Goal: Navigation & Orientation: Find specific page/section

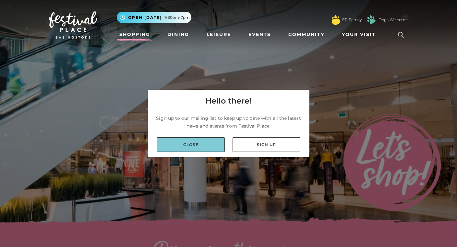
click at [201, 146] on link "Close" at bounding box center [191, 144] width 68 height 15
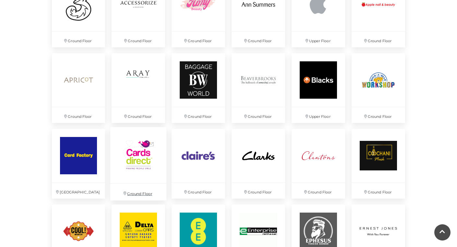
scroll to position [510, 0]
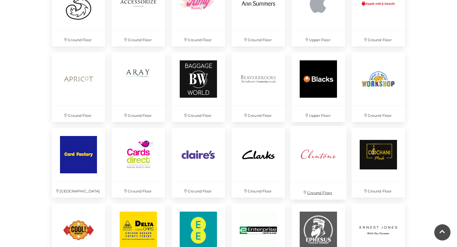
click at [314, 154] on img at bounding box center [318, 154] width 56 height 56
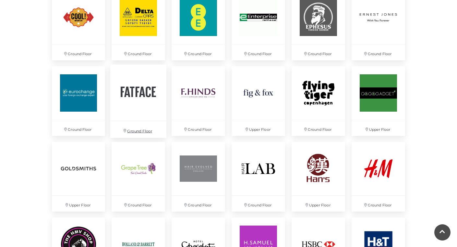
scroll to position [724, 0]
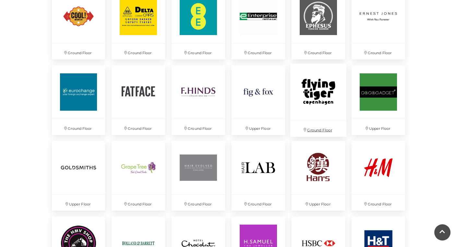
click at [321, 104] on img at bounding box center [318, 92] width 56 height 56
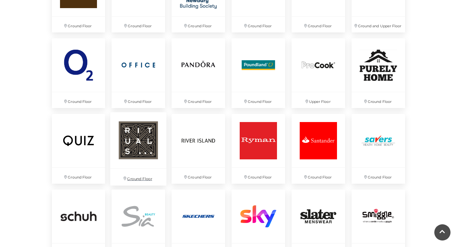
scroll to position [1285, 0]
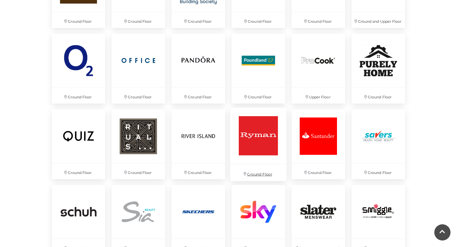
click at [252, 154] on img at bounding box center [258, 136] width 56 height 56
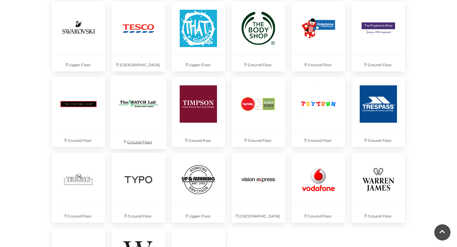
scroll to position [1626, 0]
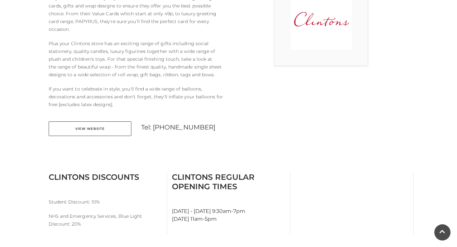
scroll to position [227, 0]
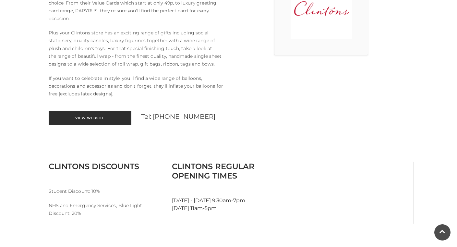
click at [120, 111] on link "View Website" at bounding box center [90, 118] width 83 height 15
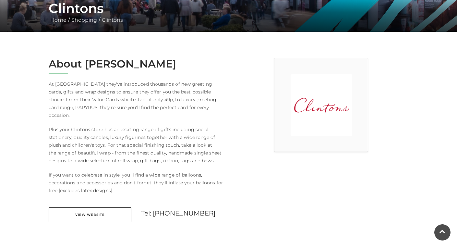
scroll to position [129, 0]
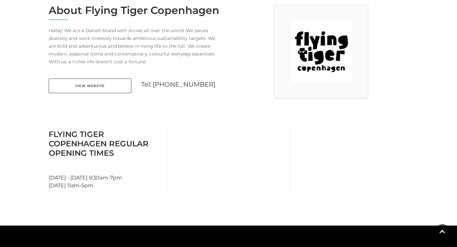
scroll to position [195, 0]
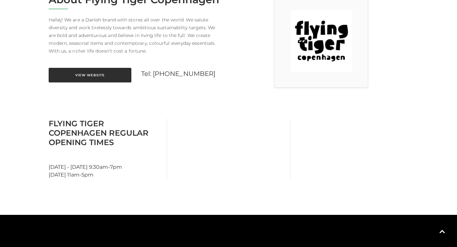
click at [101, 78] on link "View Website" at bounding box center [90, 75] width 83 height 15
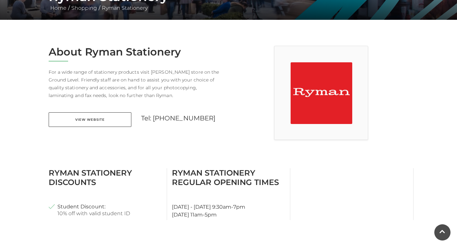
scroll to position [145, 0]
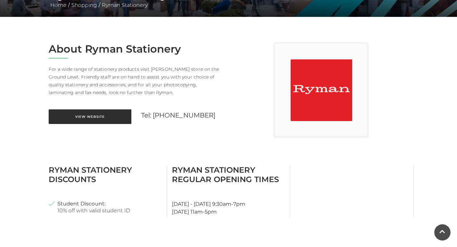
click at [112, 115] on link "View Website" at bounding box center [90, 116] width 83 height 15
